Goal: Transaction & Acquisition: Purchase product/service

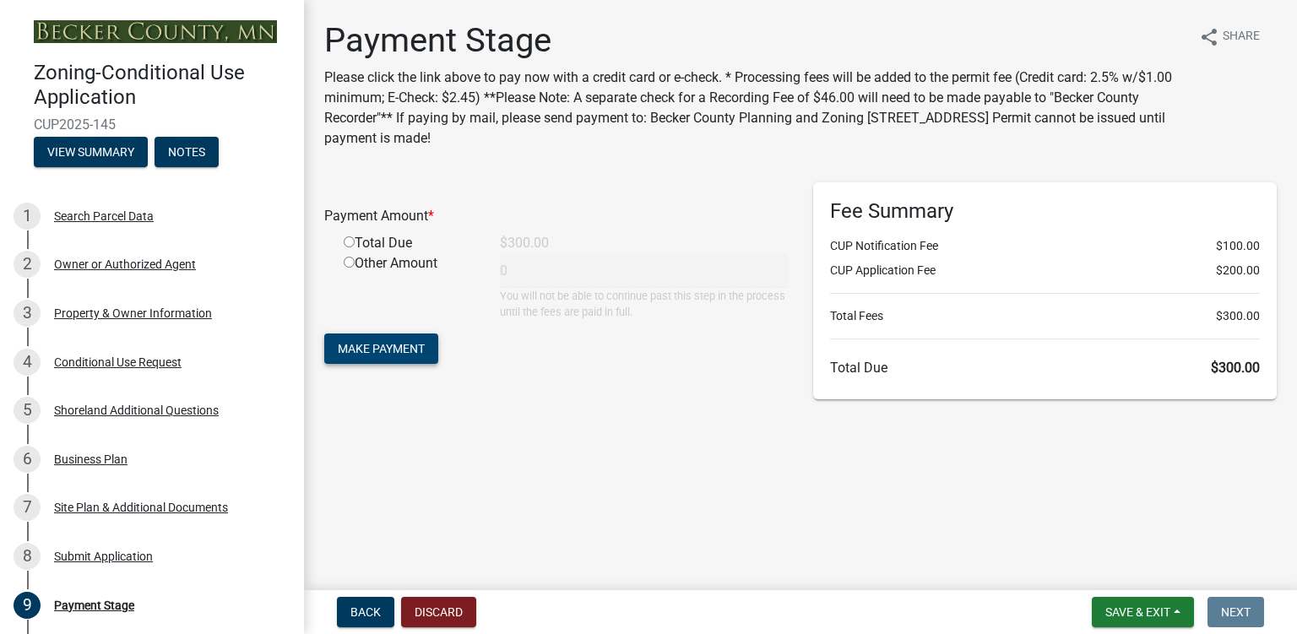
click at [415, 343] on span "Make Payment" at bounding box center [381, 349] width 87 height 14
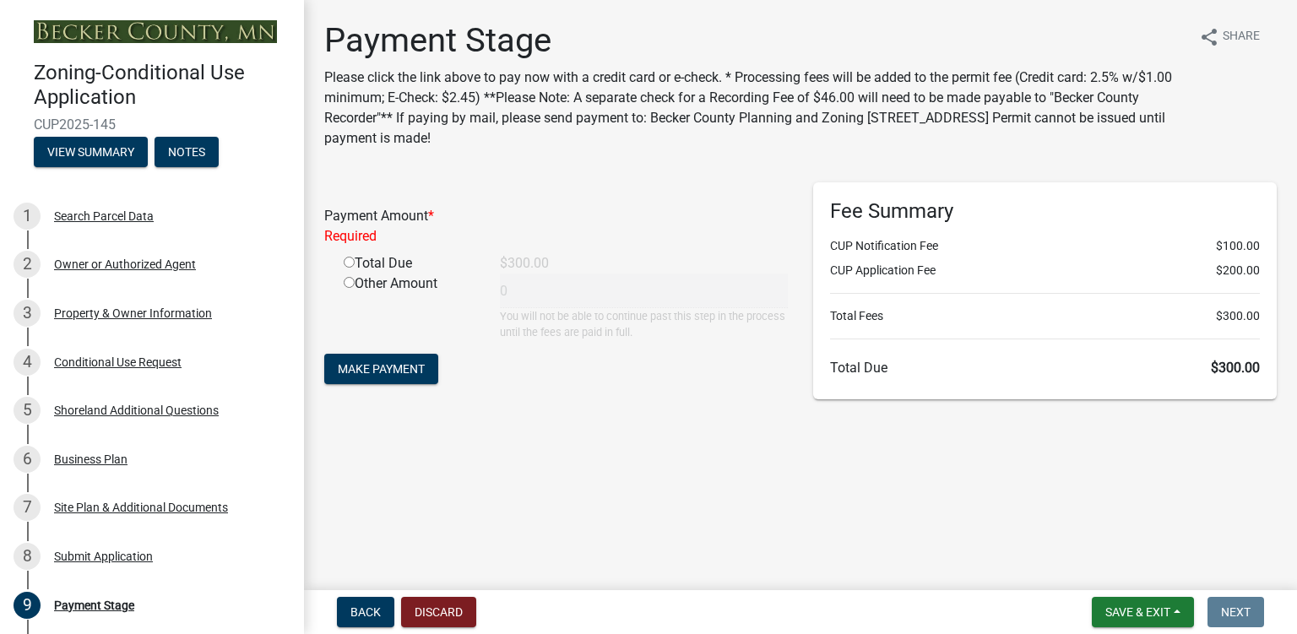
click at [346, 263] on input "radio" at bounding box center [349, 262] width 11 height 11
radio input "true"
type input "300"
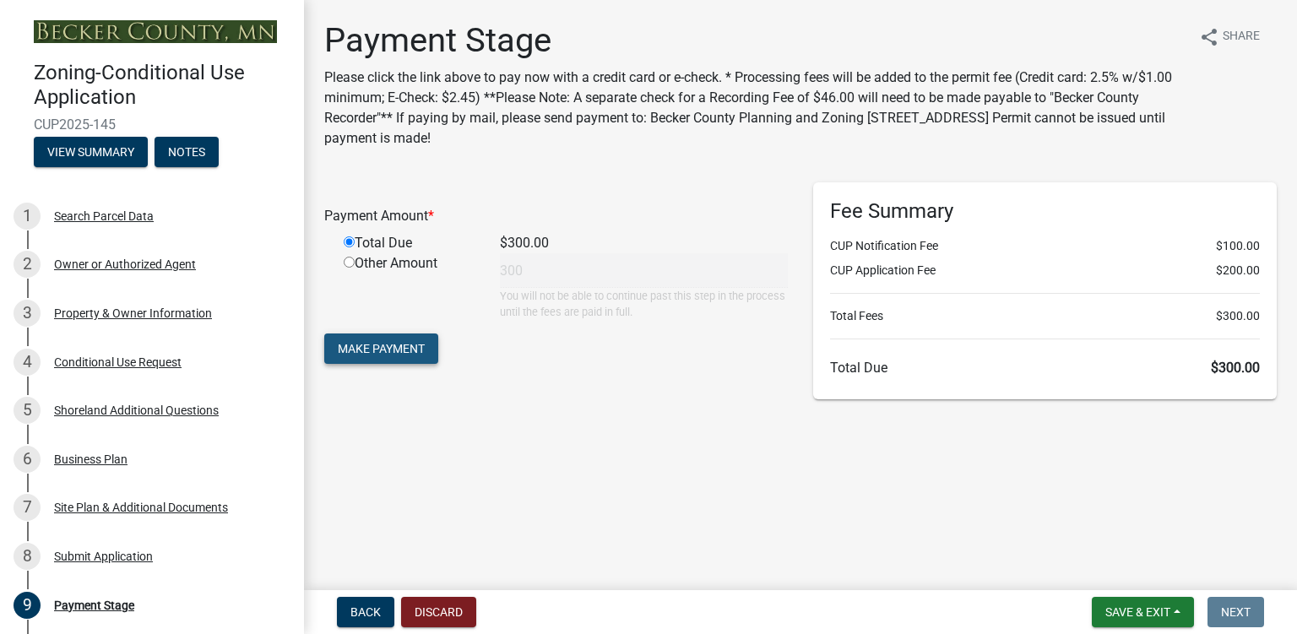
click at [395, 350] on span "Make Payment" at bounding box center [381, 349] width 87 height 14
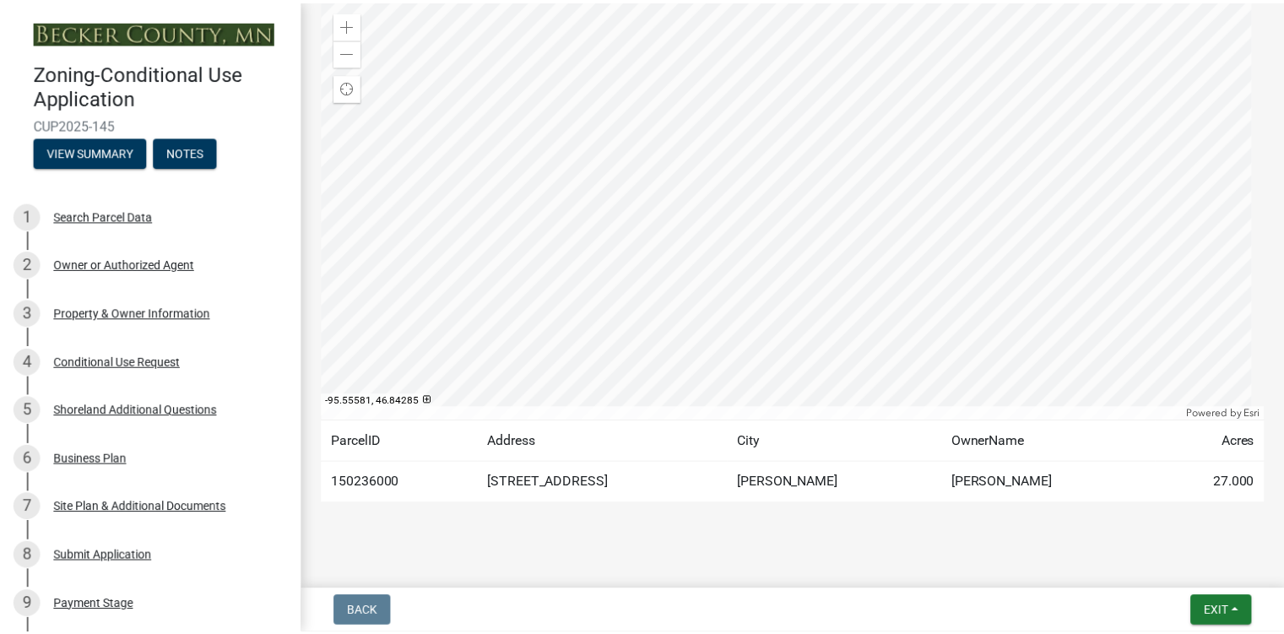
scroll to position [276, 0]
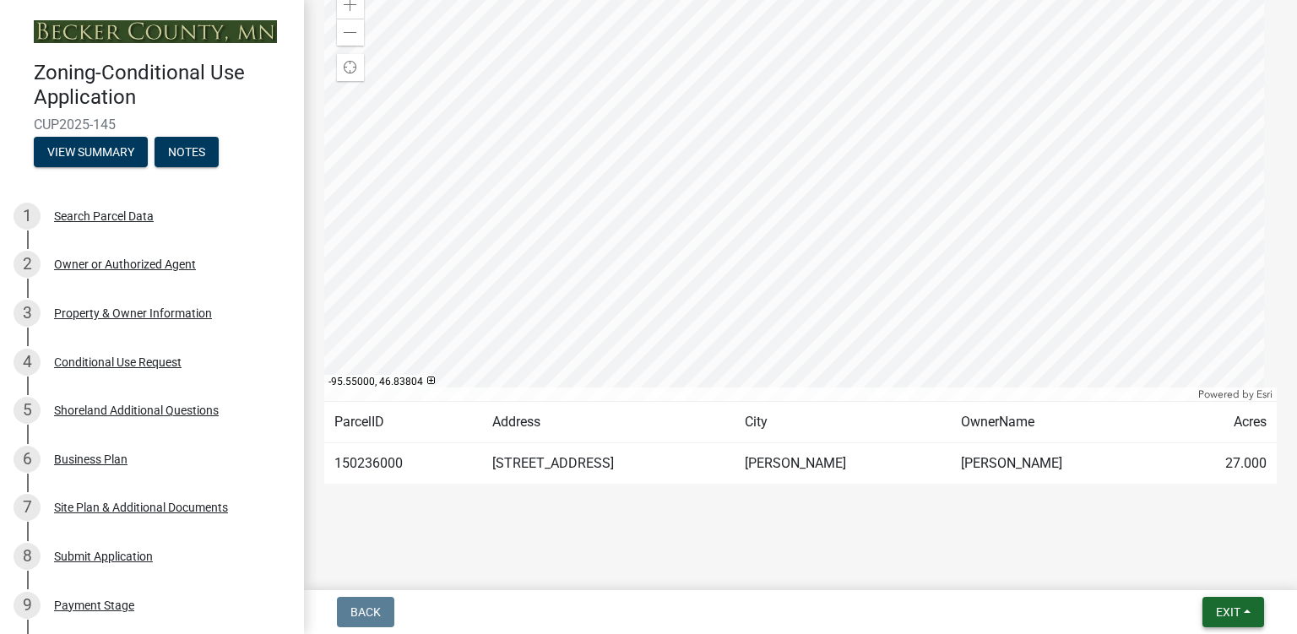
click at [1236, 602] on button "Exit" at bounding box center [1233, 612] width 62 height 30
click at [1186, 568] on button "Save & Exit" at bounding box center [1197, 568] width 135 height 41
